Goal: Navigation & Orientation: Find specific page/section

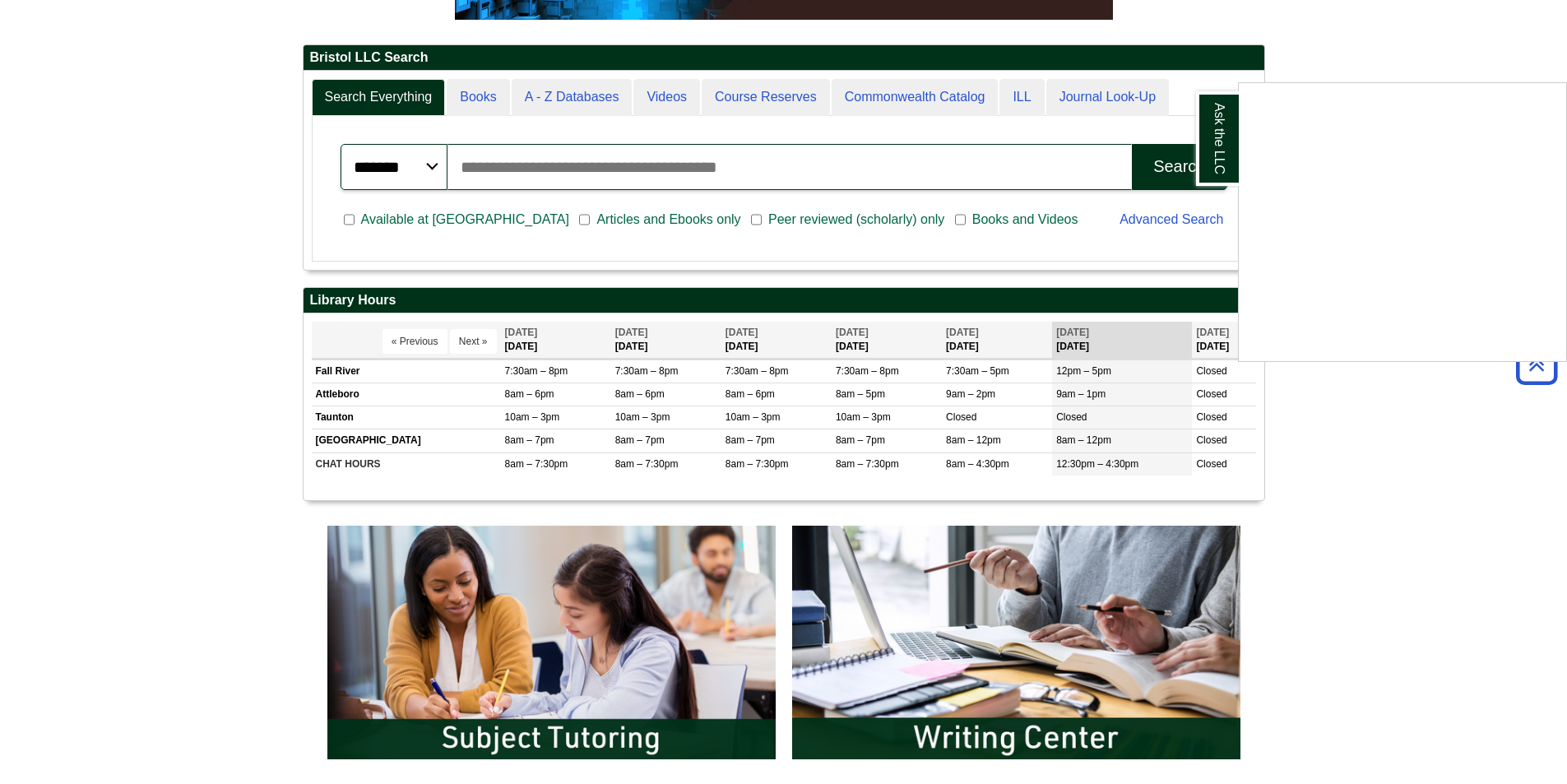
scroll to position [415, 0]
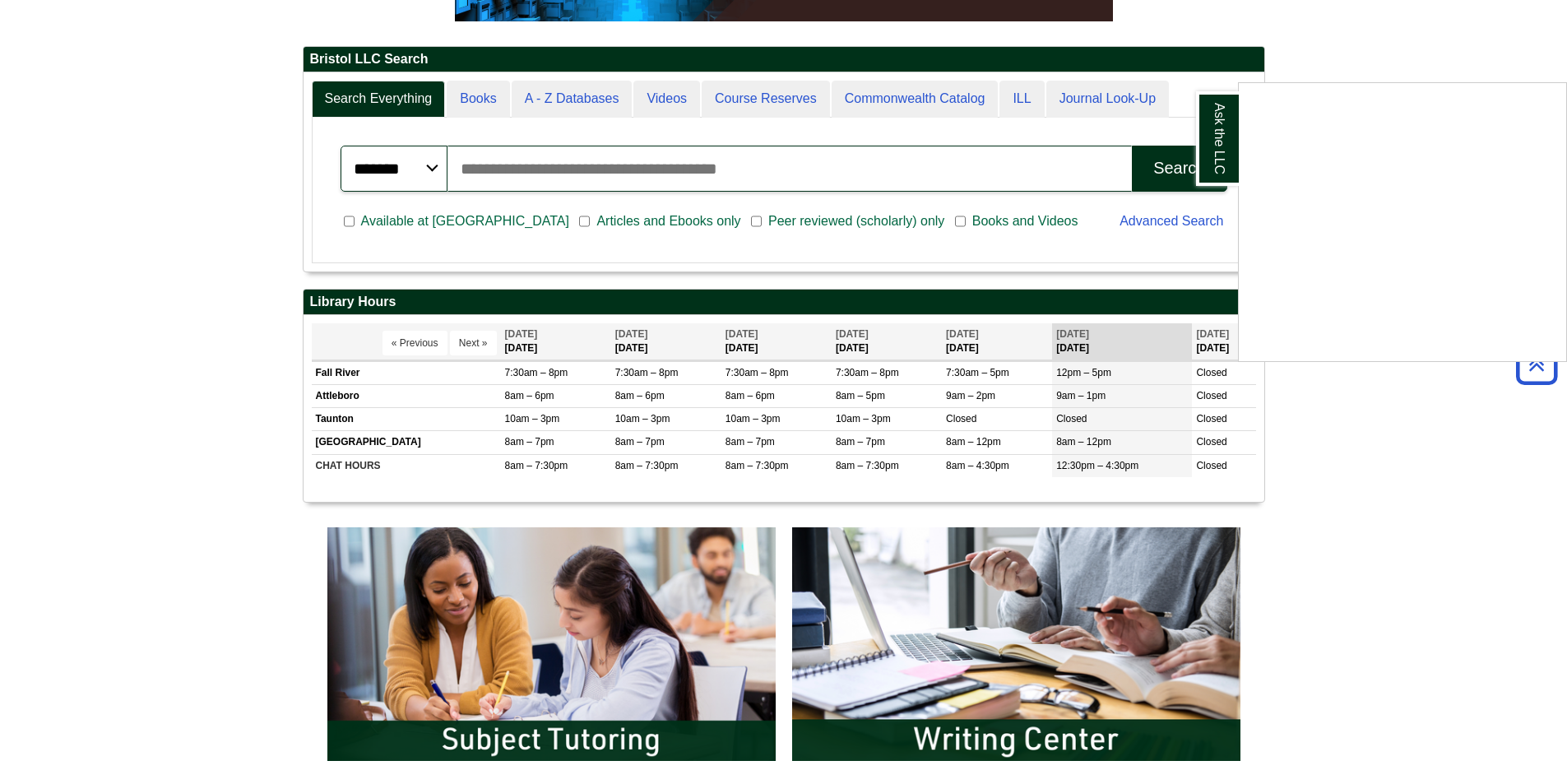
click at [472, 342] on div "Ask the LLC" at bounding box center [784, 392] width 1567 height 784
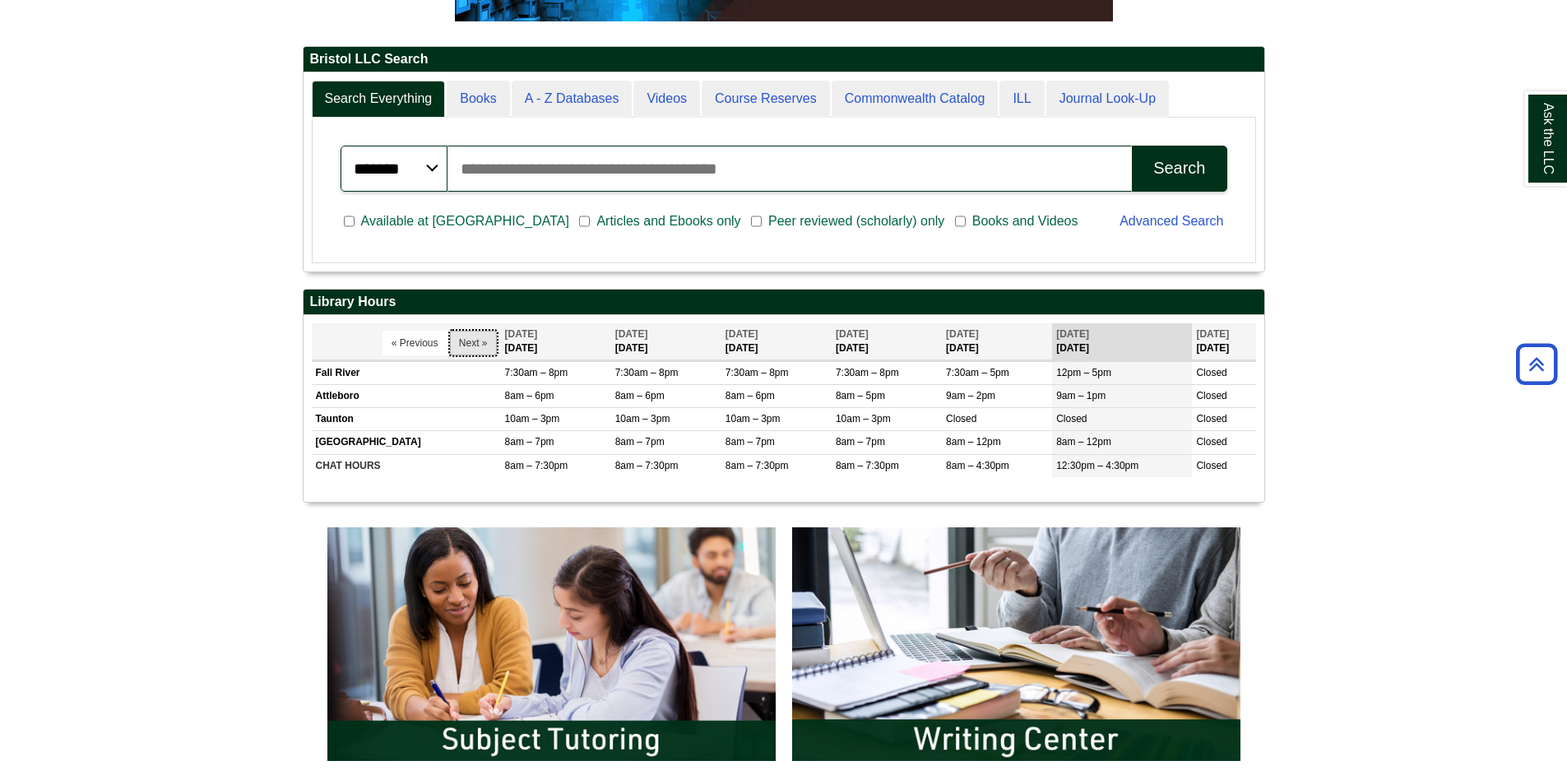
click at [472, 342] on button "Next »" at bounding box center [473, 342] width 47 height 25
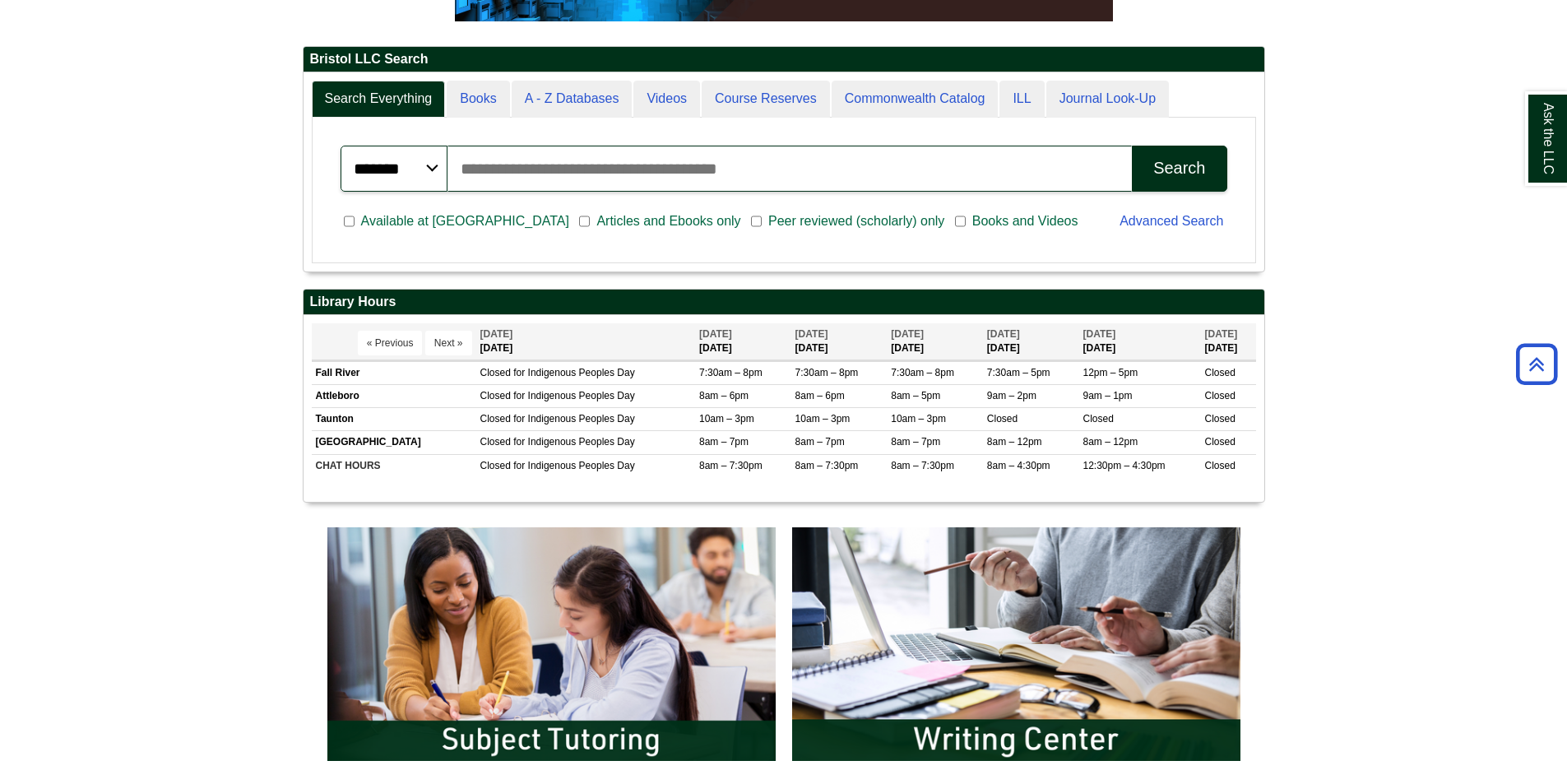
click at [472, 342] on th "« Previous Next »" at bounding box center [393, 341] width 164 height 37
click at [368, 341] on button "« Previous" at bounding box center [389, 342] width 65 height 25
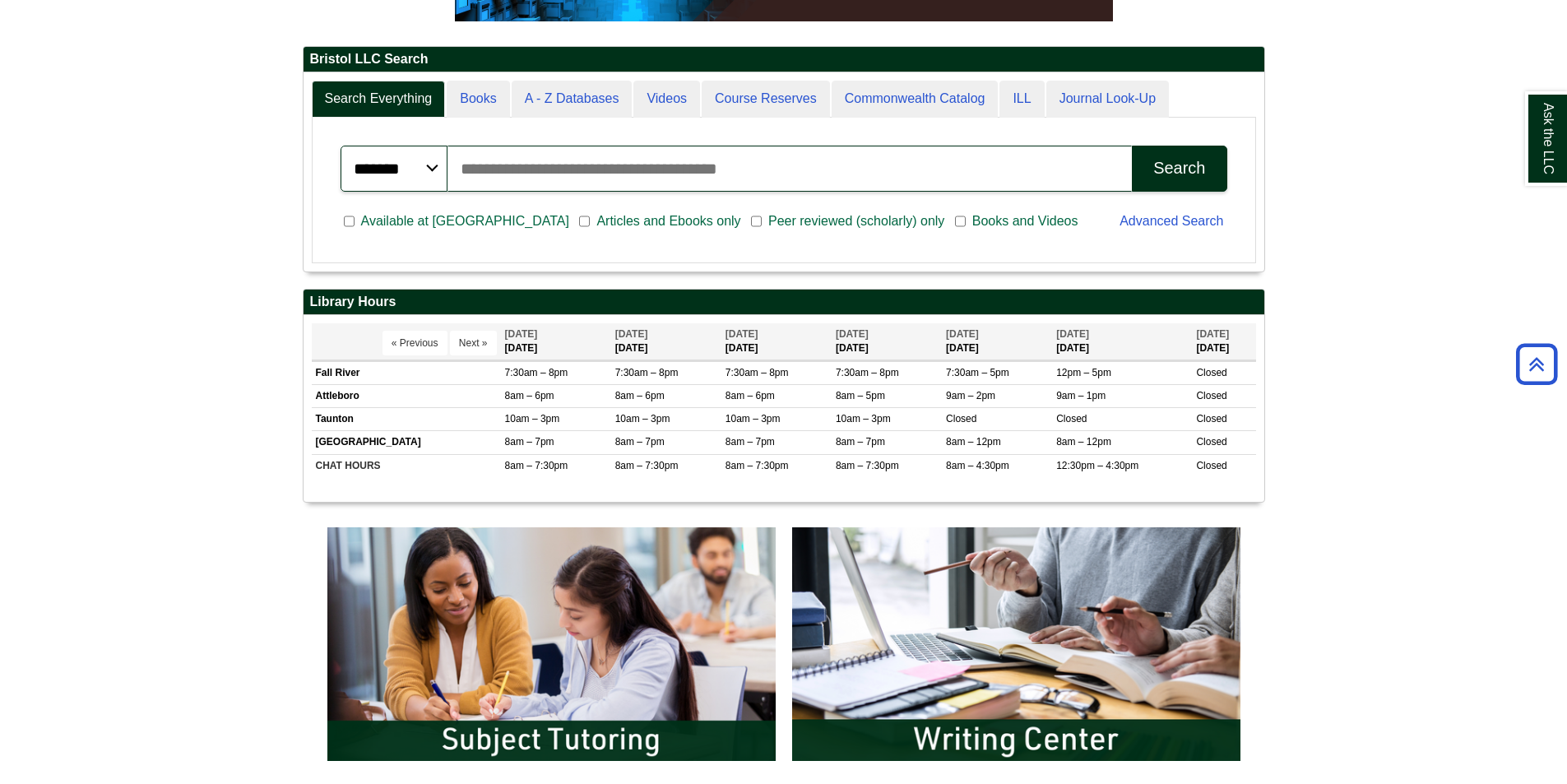
click at [368, 341] on th "« Previous Next »" at bounding box center [406, 341] width 189 height 37
click at [387, 339] on button "« Previous" at bounding box center [414, 342] width 65 height 25
